Goal: Transaction & Acquisition: Purchase product/service

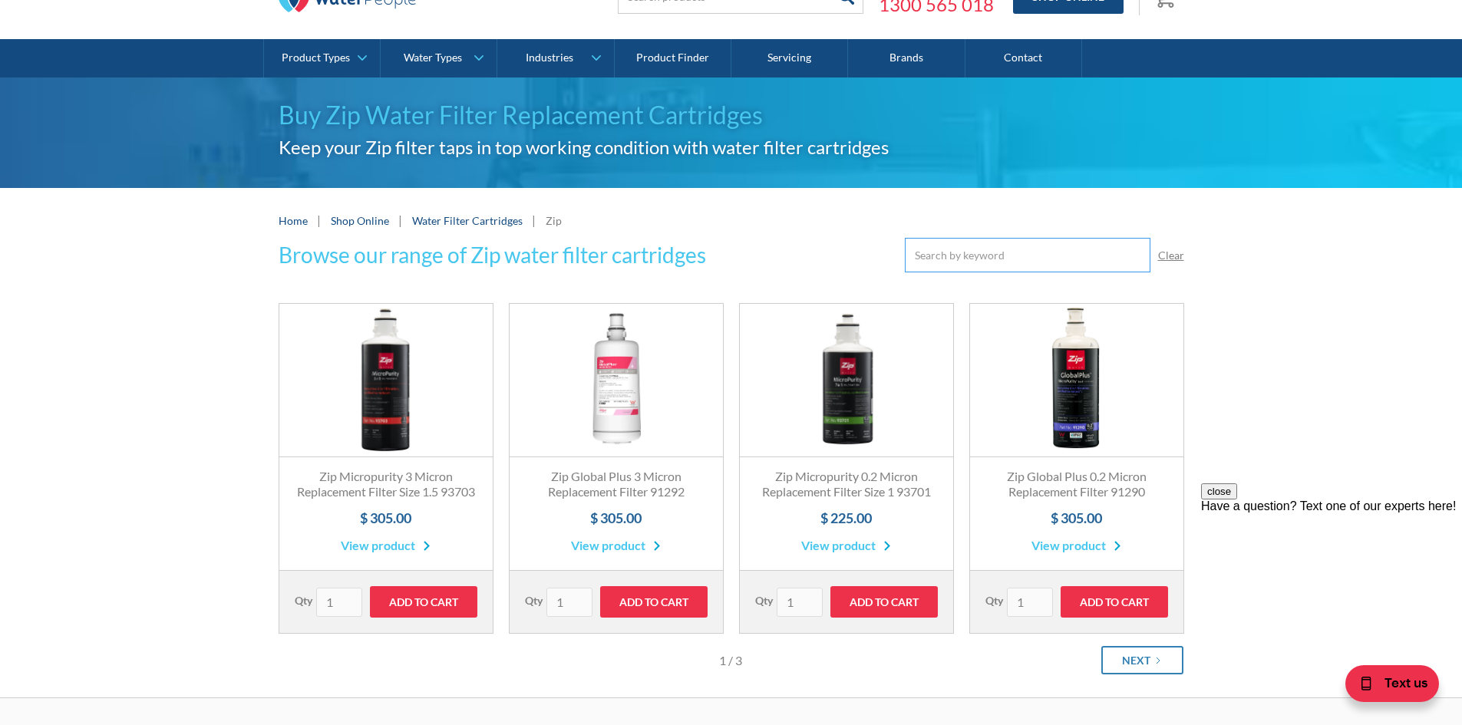
click at [981, 249] on input "Email Form" at bounding box center [1028, 255] width 246 height 35
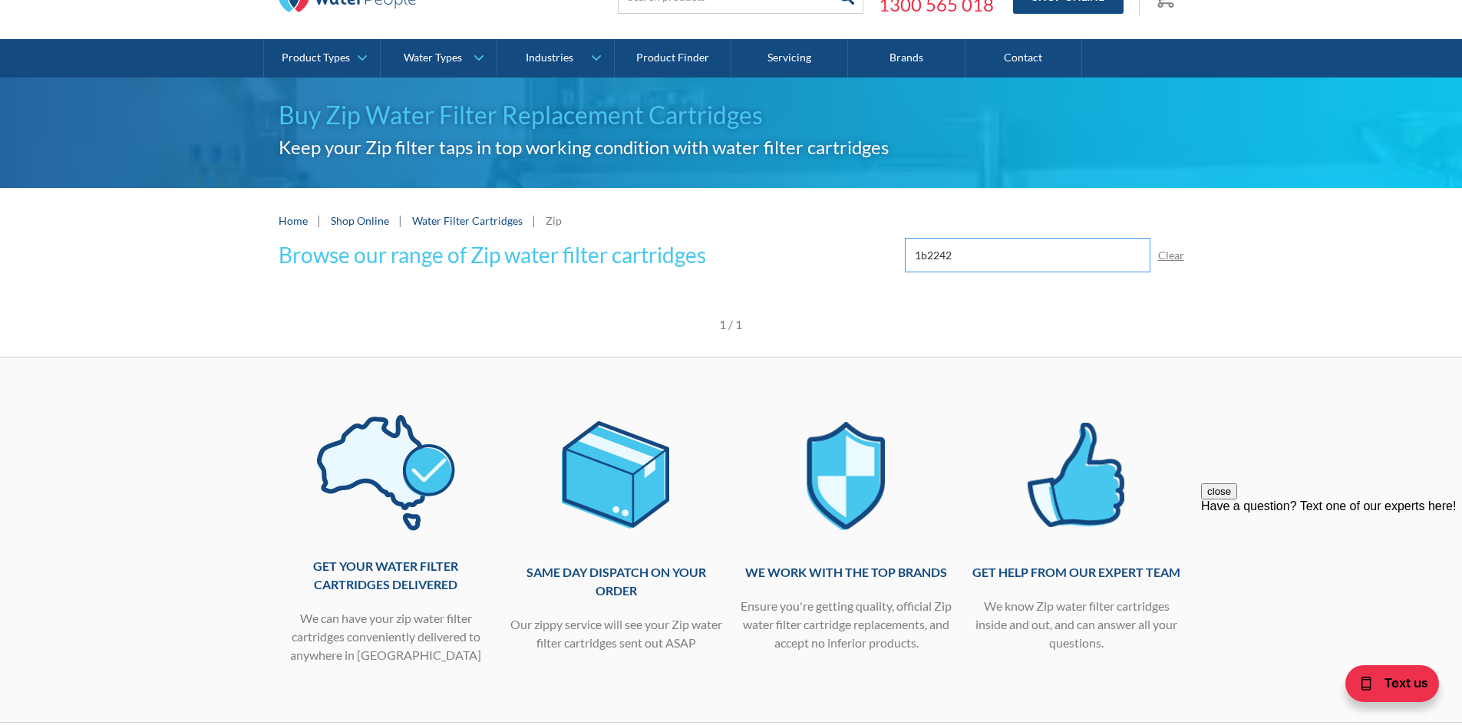
type input "1b2242"
click input "Submit" at bounding box center [0, 0] width 0 height 0
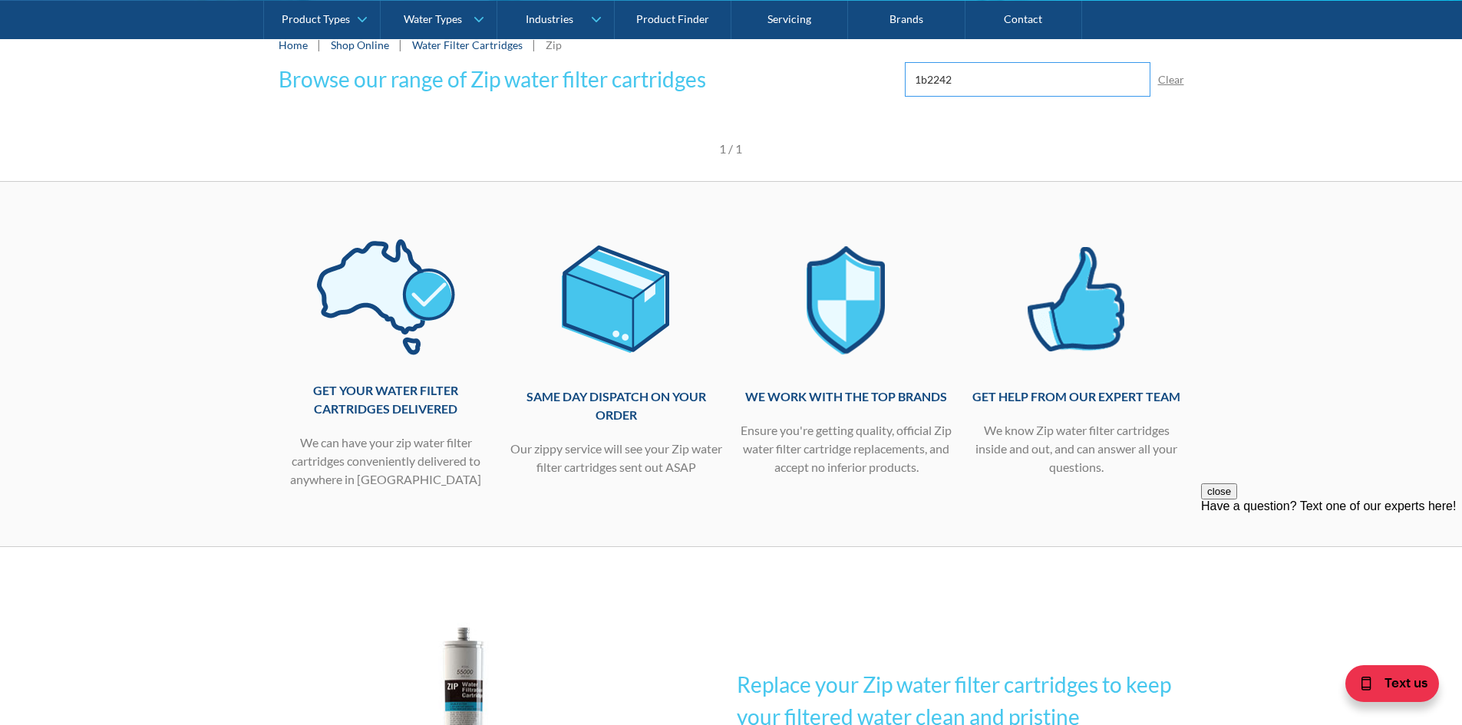
scroll to position [230, 0]
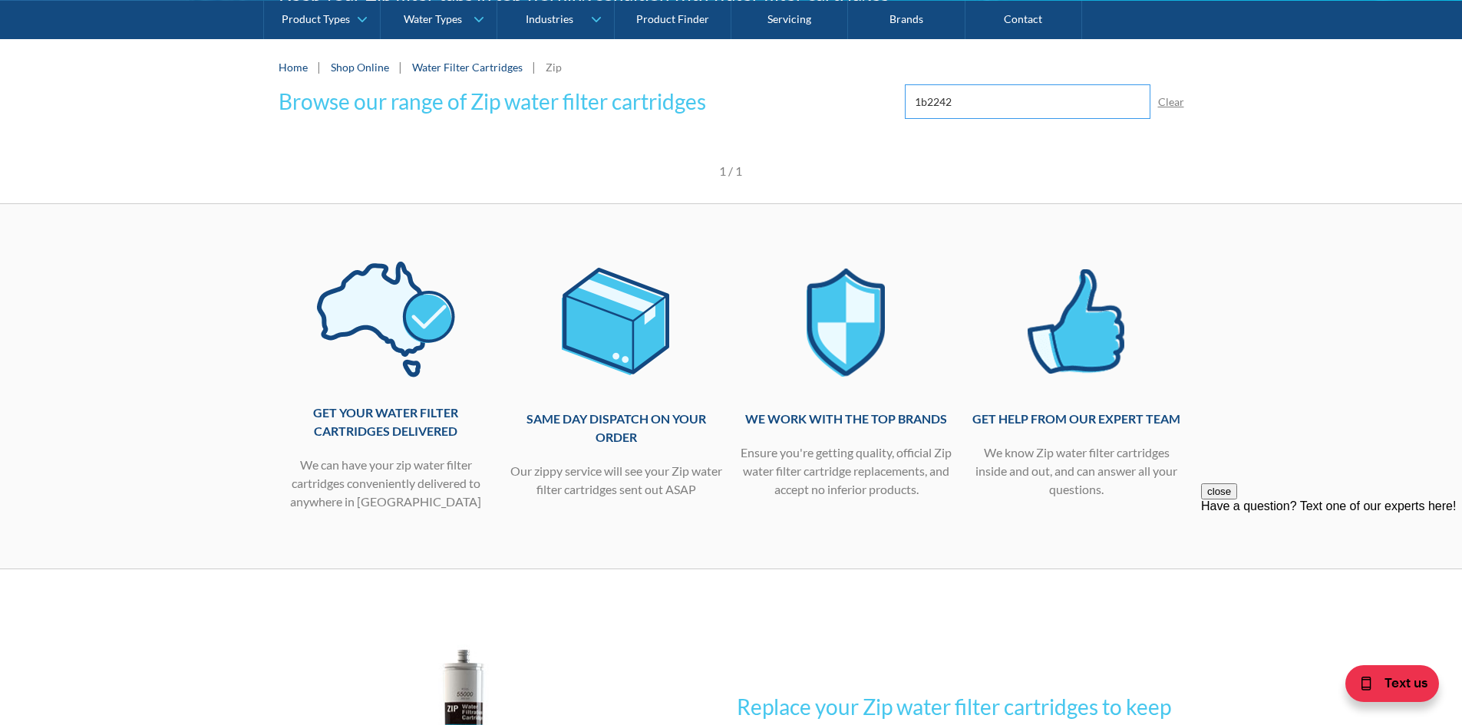
click input "Submit" at bounding box center [0, 0] width 0 height 0
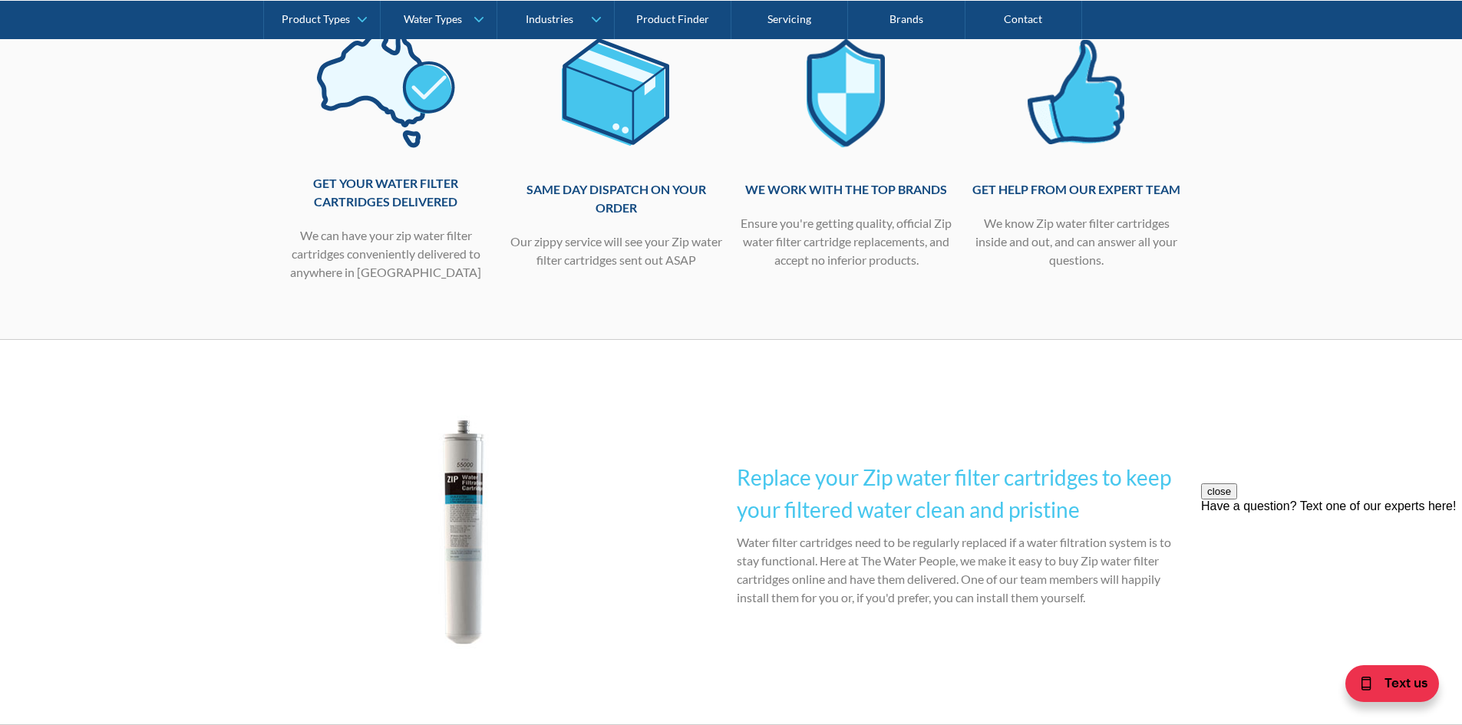
scroll to position [461, 0]
click at [461, 501] on img at bounding box center [464, 531] width 370 height 247
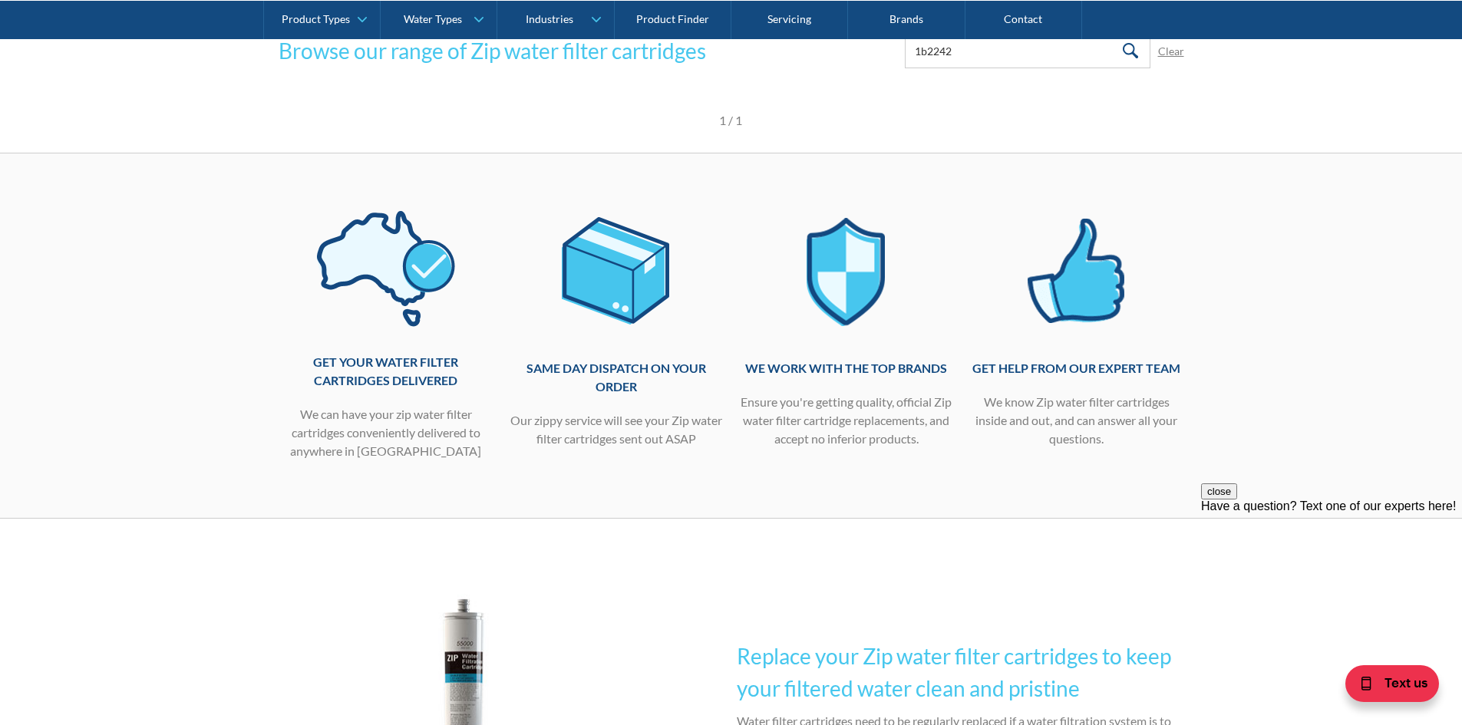
scroll to position [0, 0]
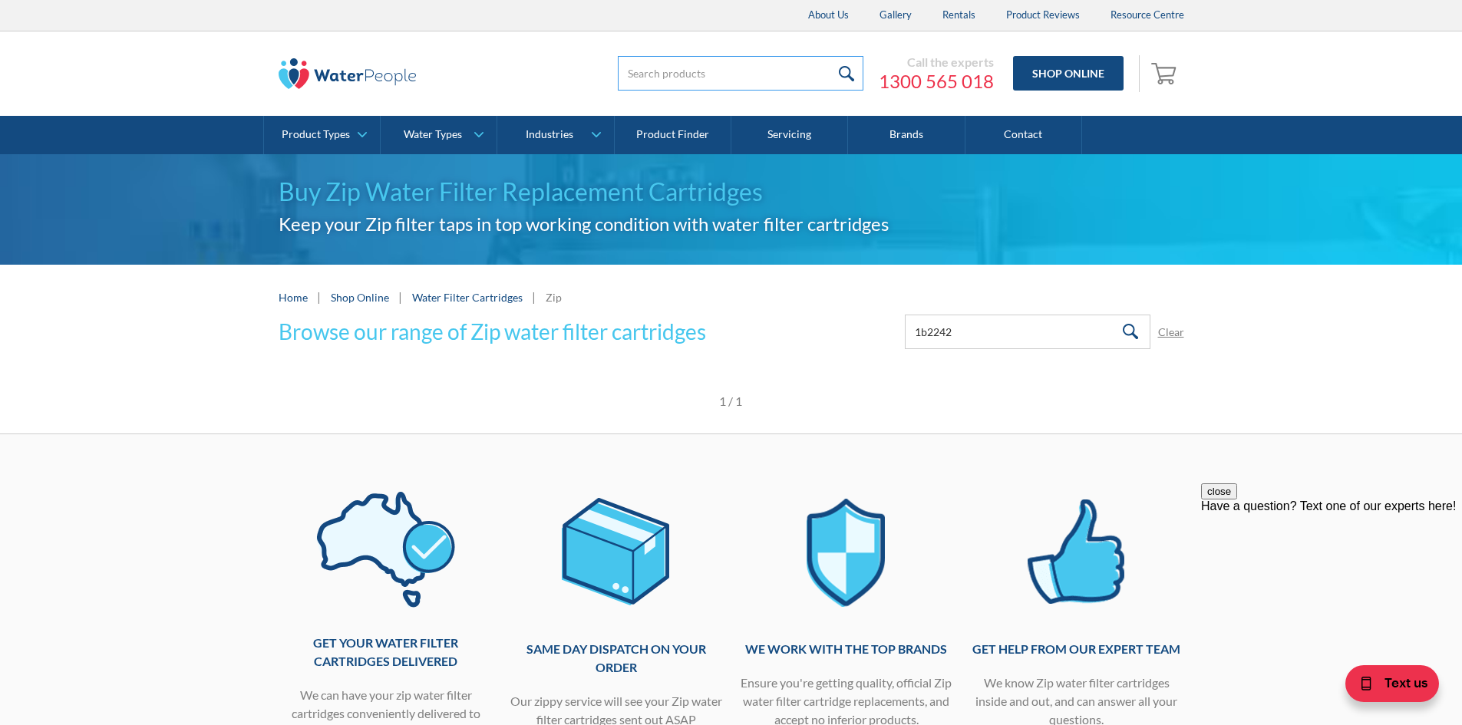
click at [701, 78] on input "search" at bounding box center [741, 73] width 246 height 35
type input "b"
type input "1b2242"
click at [831, 56] on input "submit" at bounding box center [847, 73] width 33 height 35
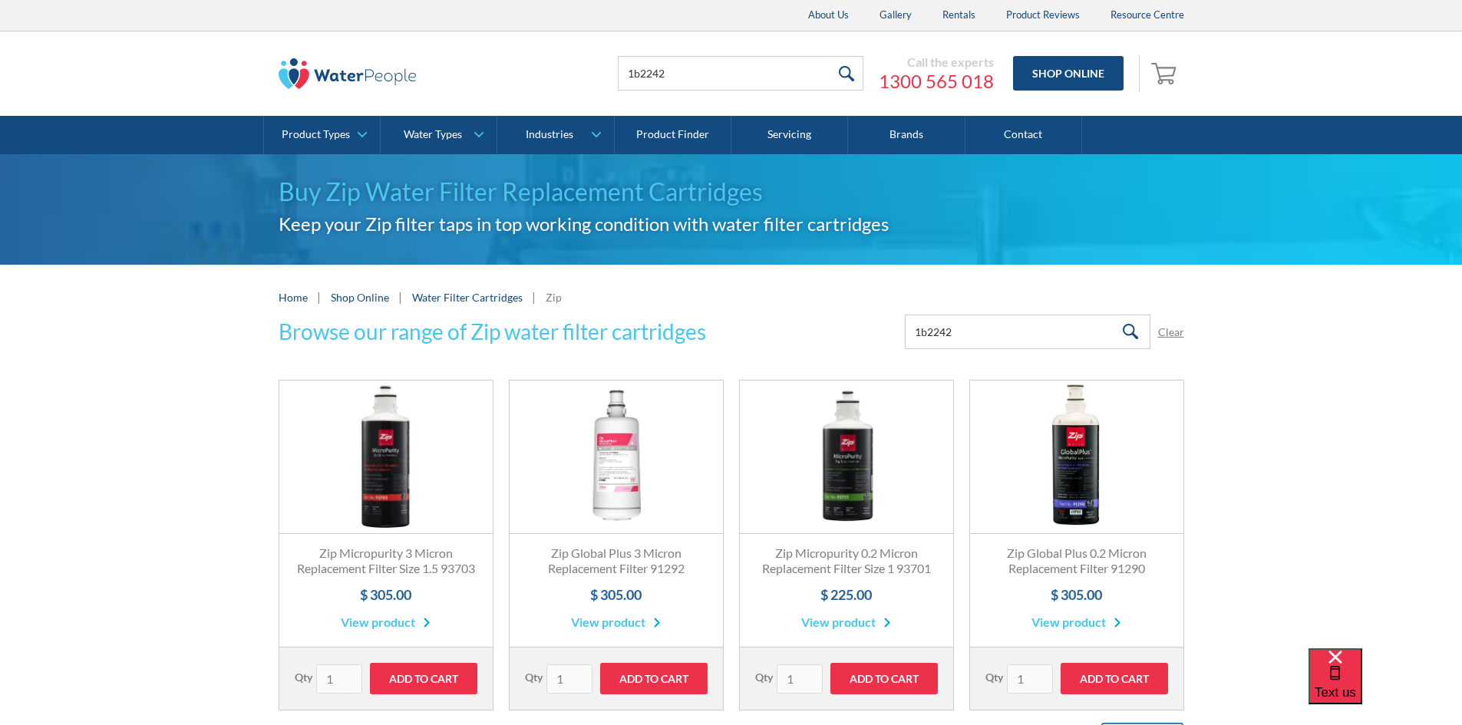
click at [383, 458] on link "Fits All Brands Best Seller" at bounding box center [385, 458] width 213 height 154
